Goal: Task Accomplishment & Management: Complete application form

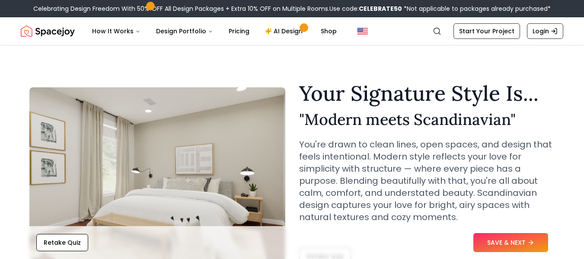
click at [504, 238] on button "SAVE & NEXT" at bounding box center [510, 242] width 75 height 19
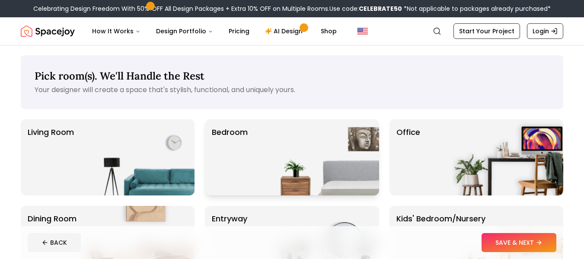
click at [304, 162] on img at bounding box center [323, 157] width 111 height 76
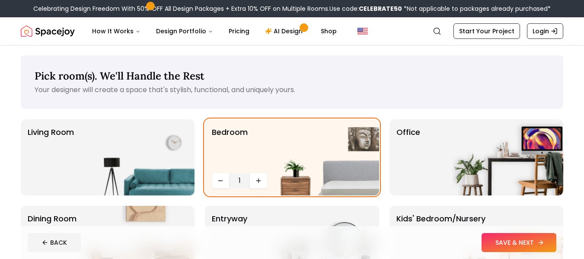
click at [524, 239] on button "SAVE & NEXT" at bounding box center [518, 242] width 75 height 19
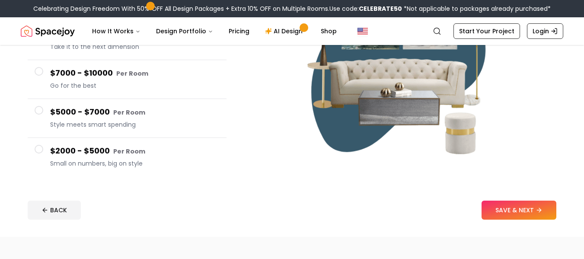
scroll to position [158, 0]
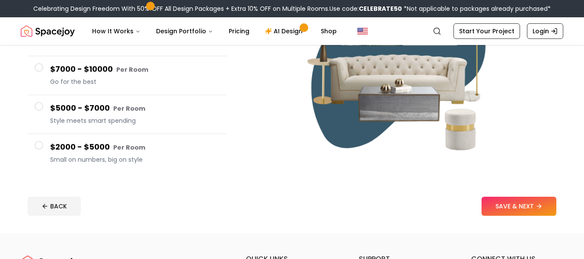
click at [41, 144] on span at bounding box center [39, 145] width 9 height 9
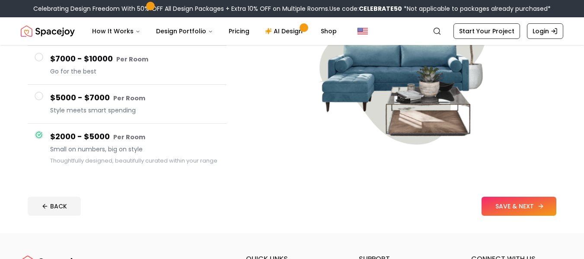
click at [505, 201] on button "SAVE & NEXT" at bounding box center [518, 206] width 75 height 19
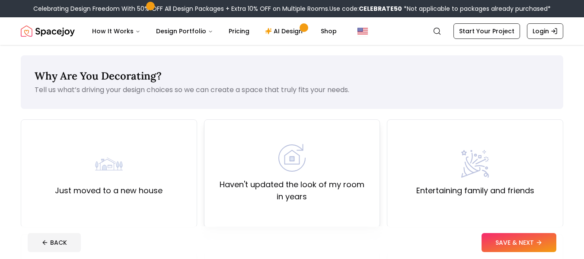
click at [335, 163] on div "Haven't updated the look of my room in years" at bounding box center [292, 173] width 162 height 59
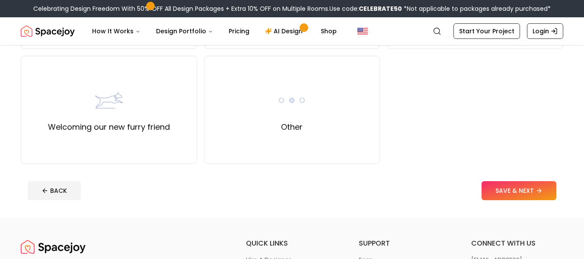
scroll to position [426, 0]
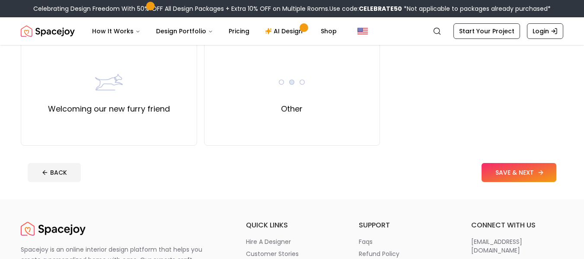
click at [519, 173] on button "SAVE & NEXT" at bounding box center [518, 172] width 75 height 19
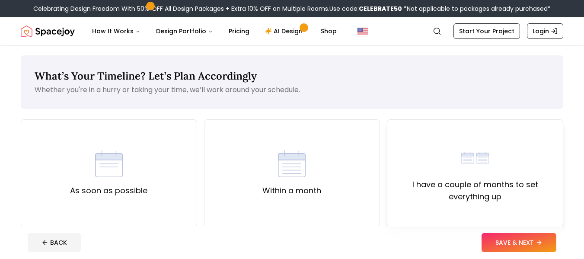
click at [467, 171] on img at bounding box center [475, 158] width 28 height 28
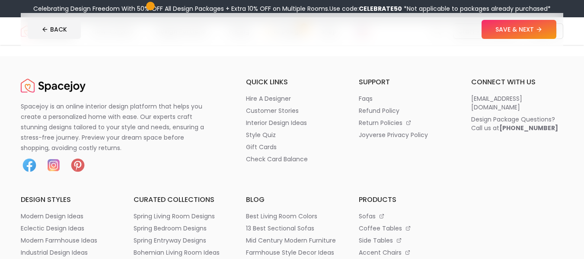
scroll to position [354, 0]
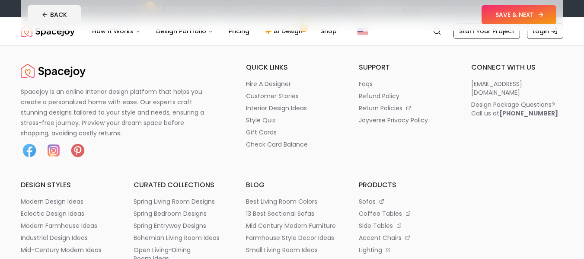
click at [536, 16] on button "SAVE & NEXT" at bounding box center [518, 14] width 75 height 19
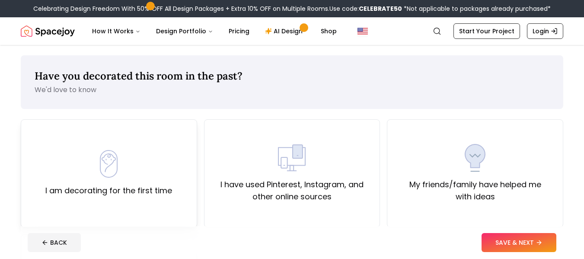
click at [152, 136] on div "I am decorating for the first time" at bounding box center [109, 173] width 176 height 108
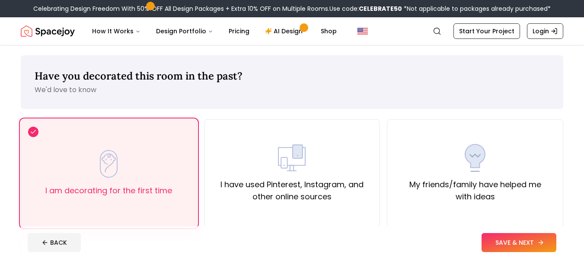
click at [516, 241] on button "SAVE & NEXT" at bounding box center [518, 242] width 75 height 19
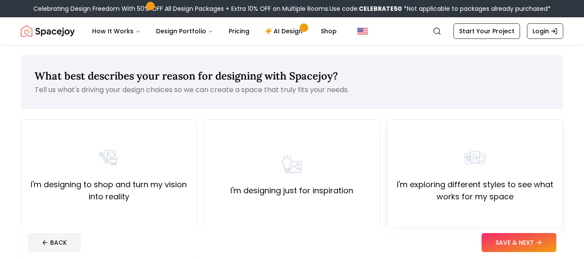
click at [501, 180] on label "I'm exploring different styles to see what works for my space" at bounding box center [475, 190] width 162 height 24
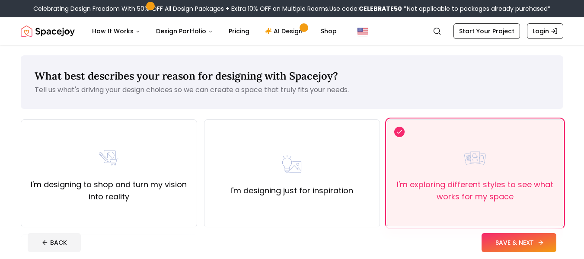
click at [512, 246] on button "SAVE & NEXT" at bounding box center [518, 242] width 75 height 19
